Goal: Ask a question: Seek information or help from site administrators or community

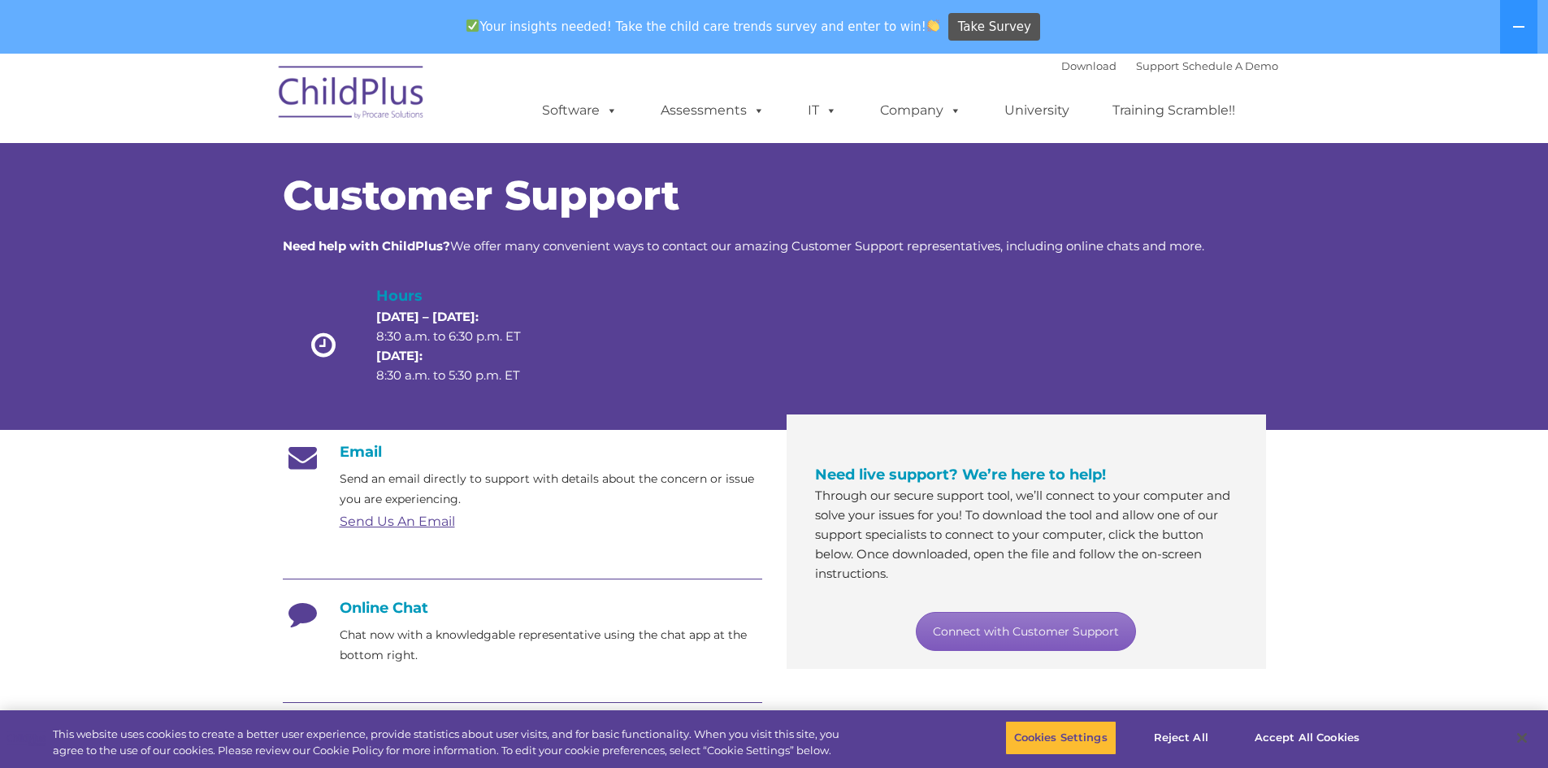
click at [1039, 634] on link "Connect with Customer Support" at bounding box center [1026, 631] width 220 height 39
click at [364, 608] on h4 "Online Chat" at bounding box center [522, 608] width 479 height 18
click at [375, 605] on h4 "Online Chat" at bounding box center [522, 608] width 479 height 18
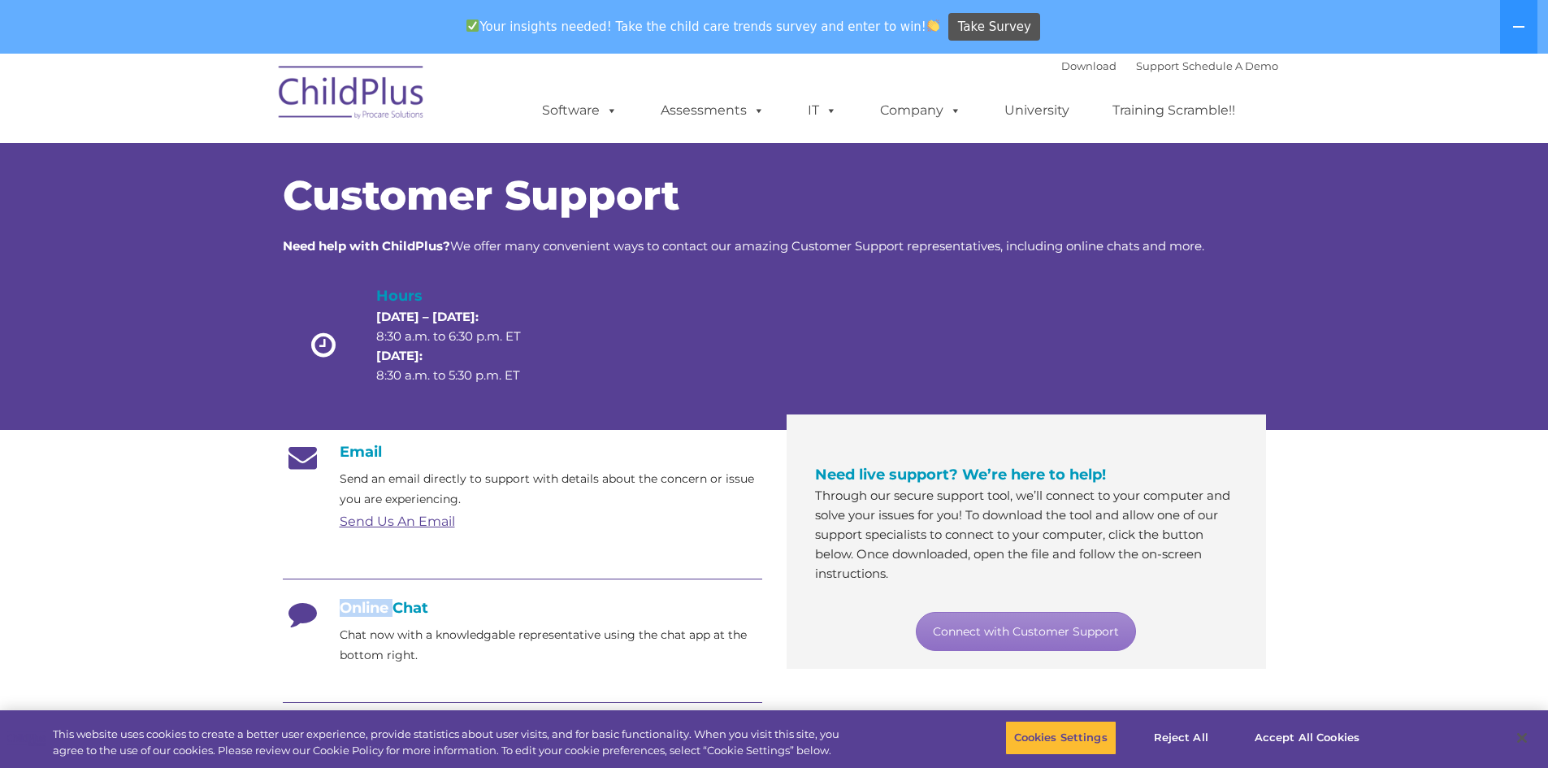
click at [421, 521] on link "Send Us An Email" at bounding box center [397, 521] width 115 height 15
click at [410, 519] on link "Send Us An Email" at bounding box center [397, 521] width 115 height 15
click at [414, 516] on link "Send Us An Email" at bounding box center [397, 521] width 115 height 15
